Goal: Transaction & Acquisition: Purchase product/service

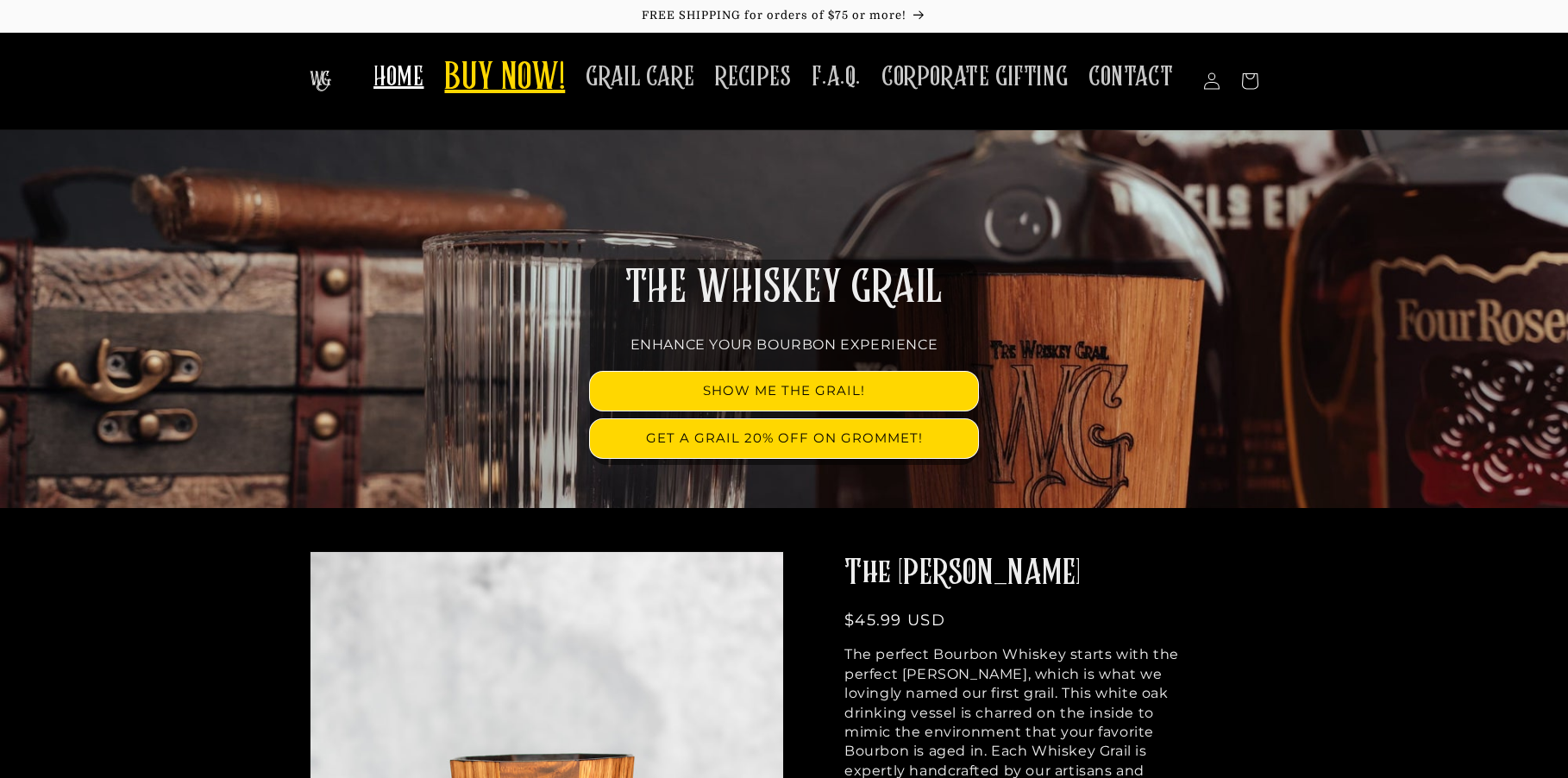
click at [493, 84] on span "BUY NOW!" at bounding box center [505, 79] width 121 height 47
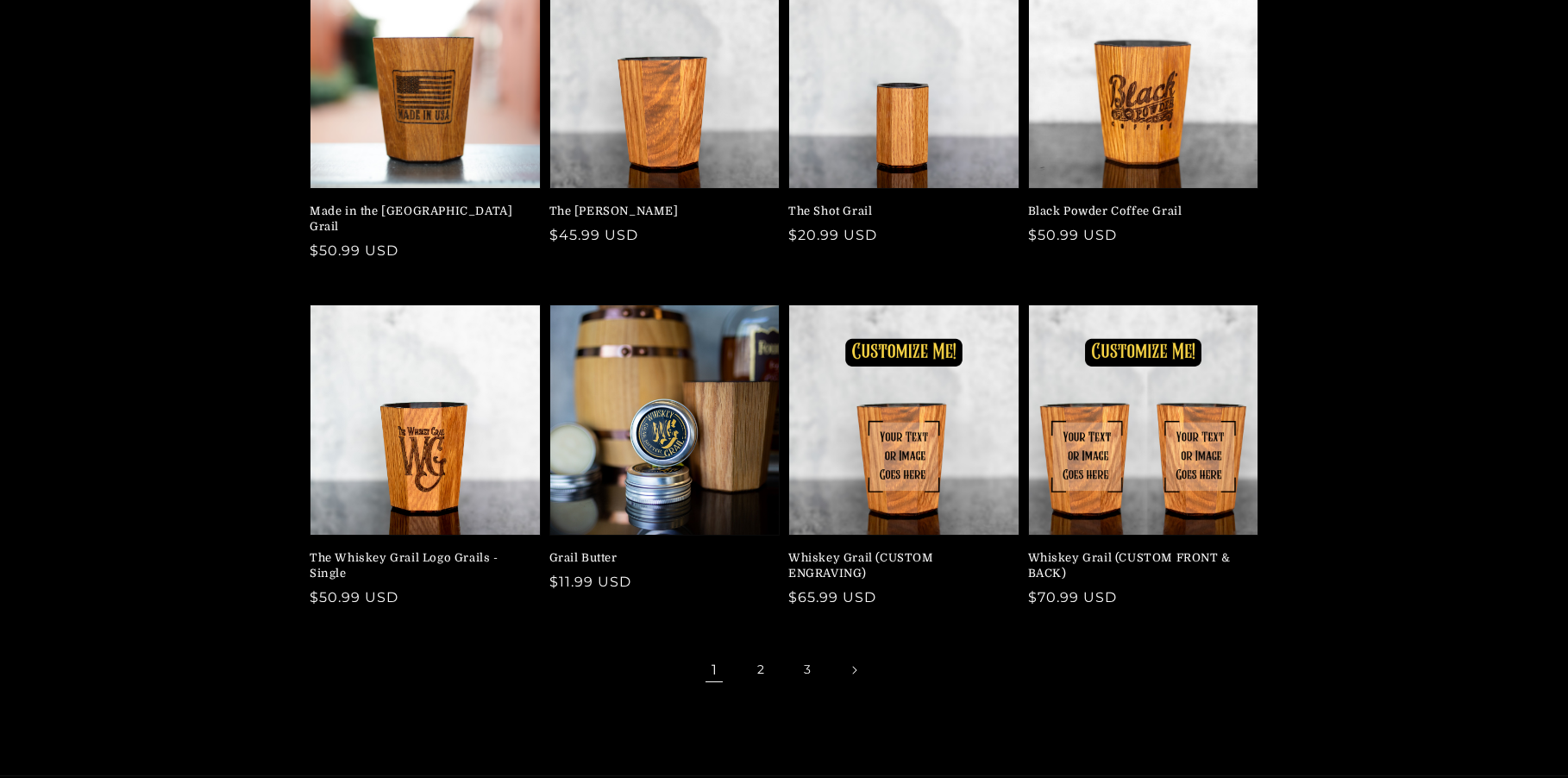
scroll to position [345, 0]
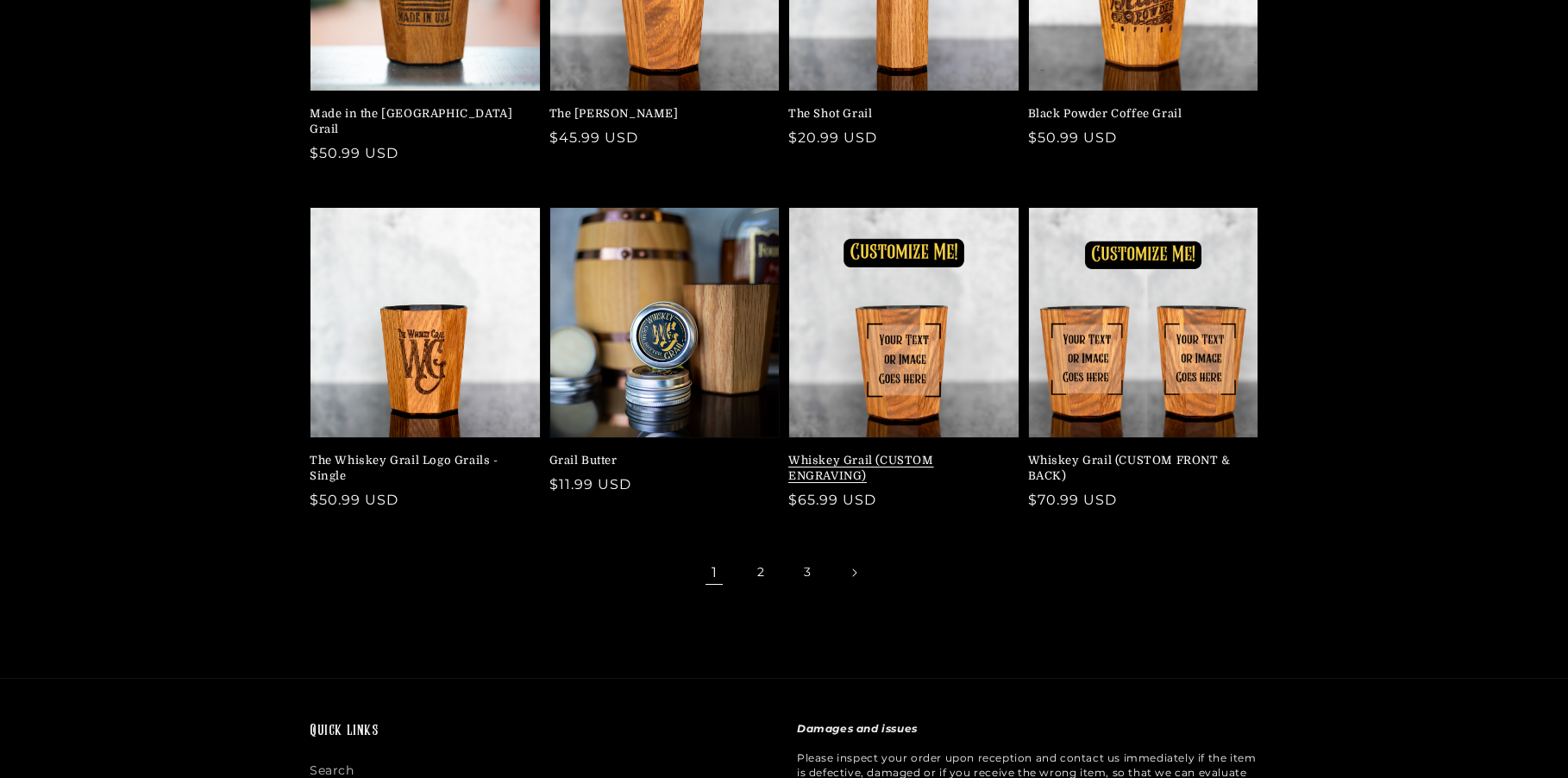
click at [903, 453] on link "Whiskey Grail (CUSTOM ENGRAVING)" at bounding box center [899, 469] width 221 height 31
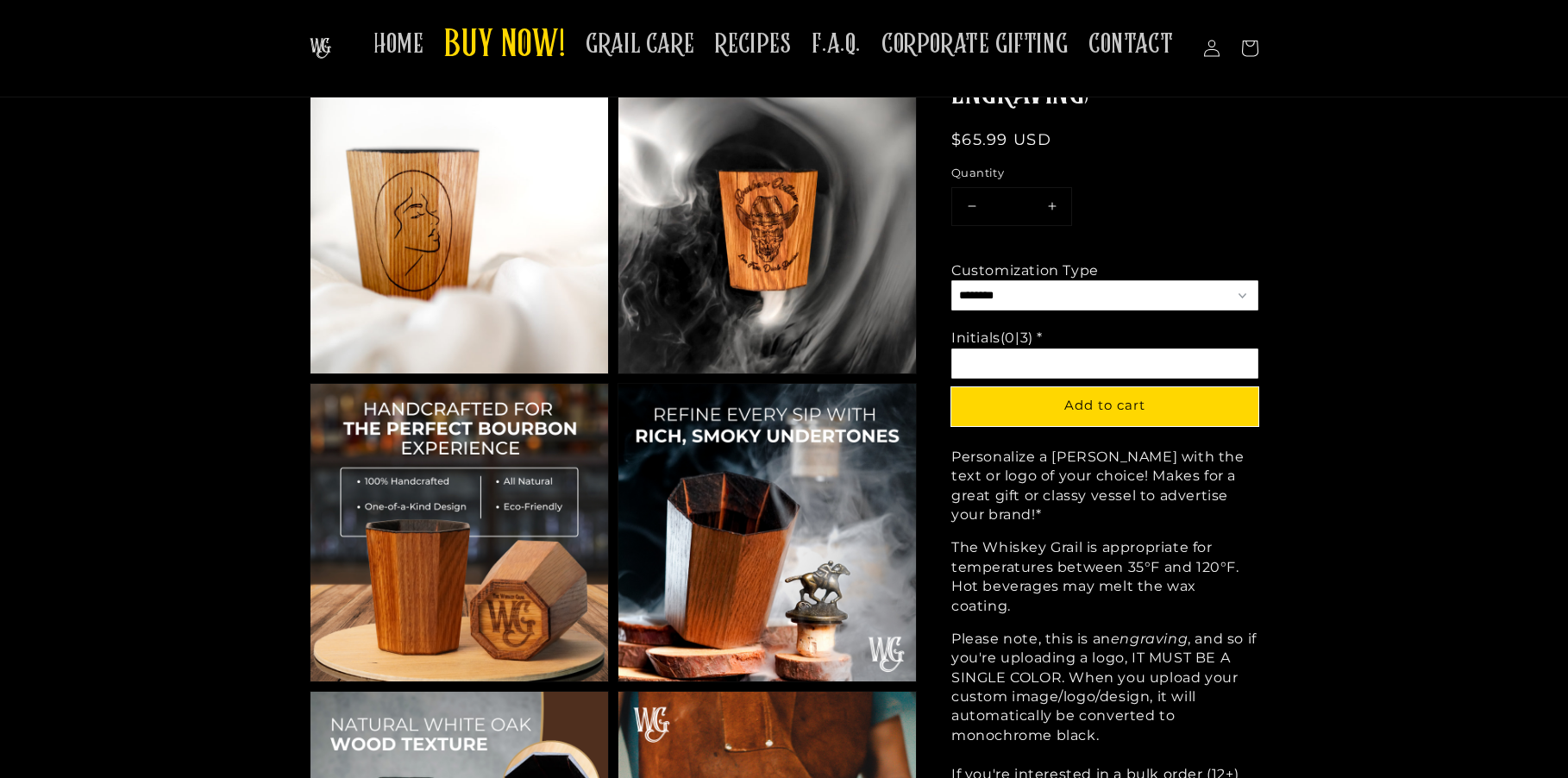
scroll to position [917, 0]
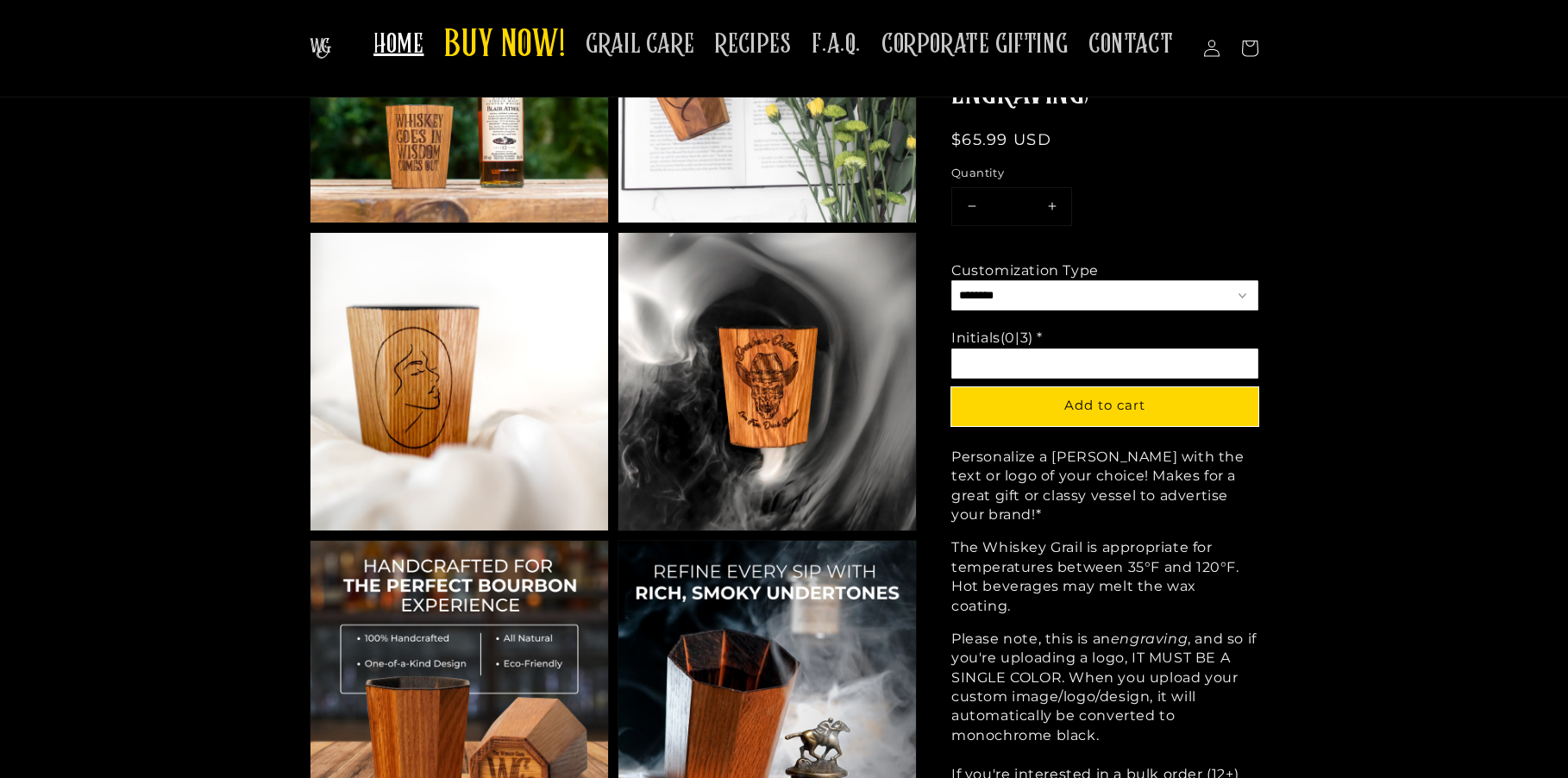
click at [403, 44] on span "HOME" at bounding box center [399, 44] width 50 height 34
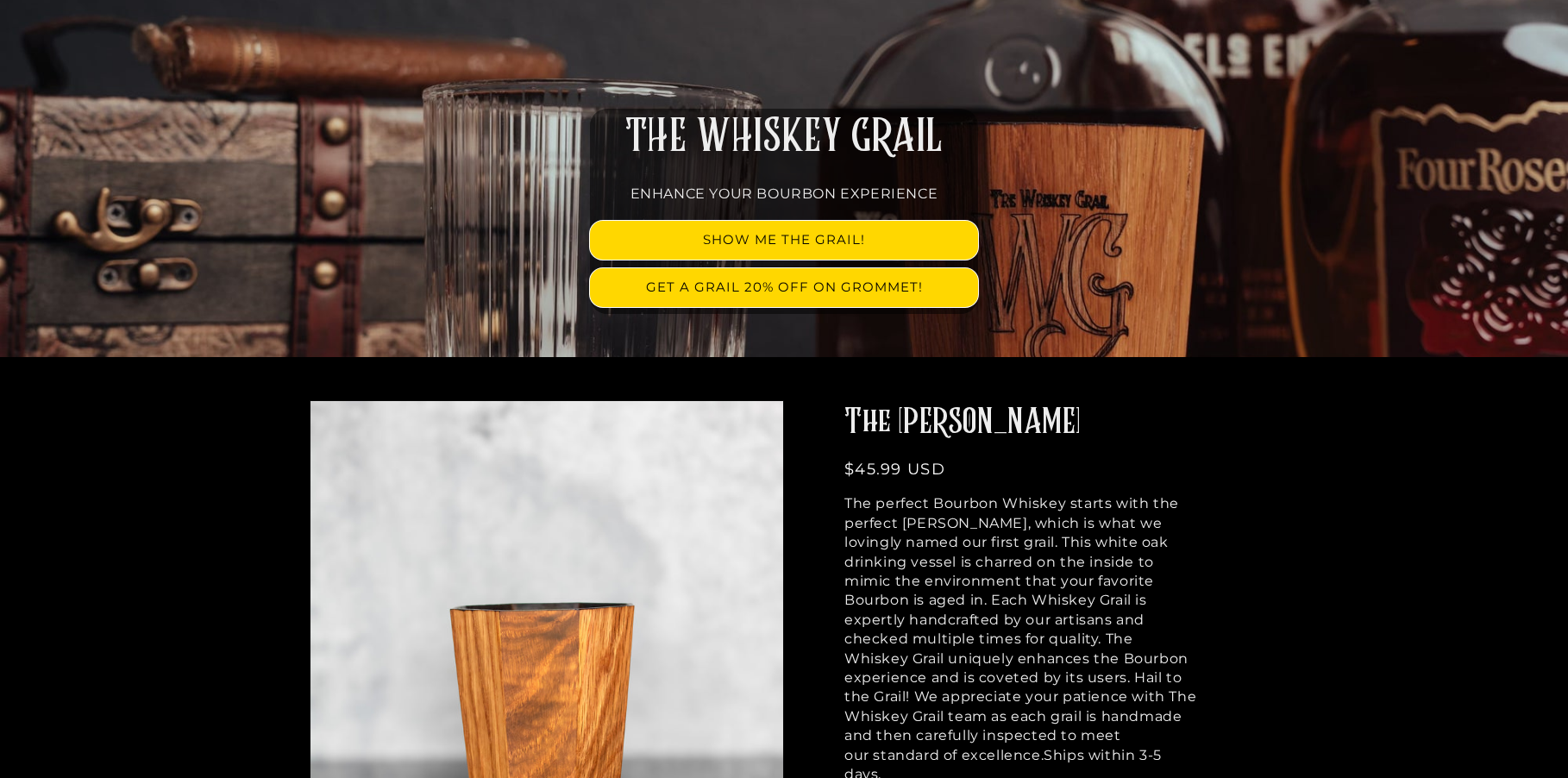
scroll to position [259, 0]
